Goal: Check status

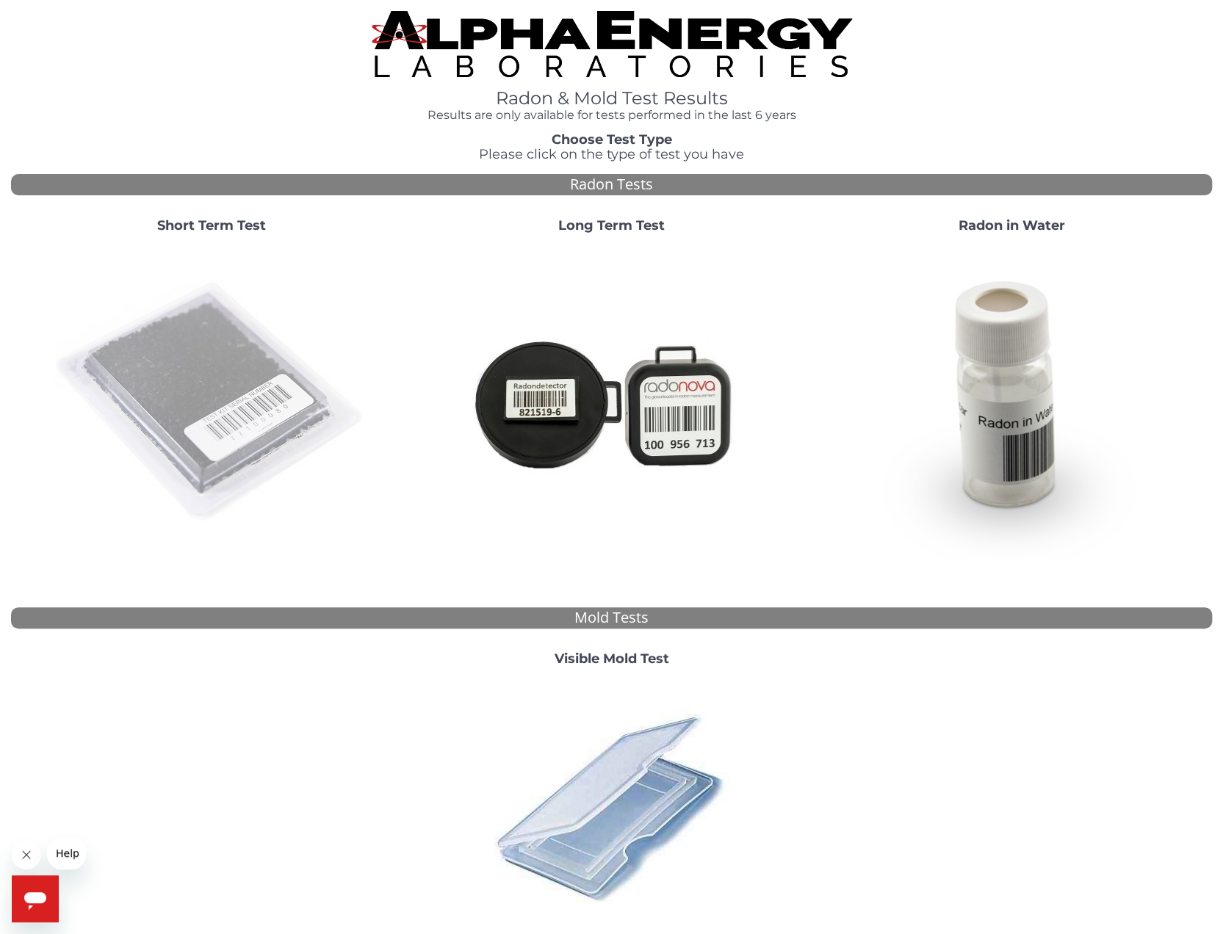
click at [213, 389] on img at bounding box center [211, 403] width 316 height 316
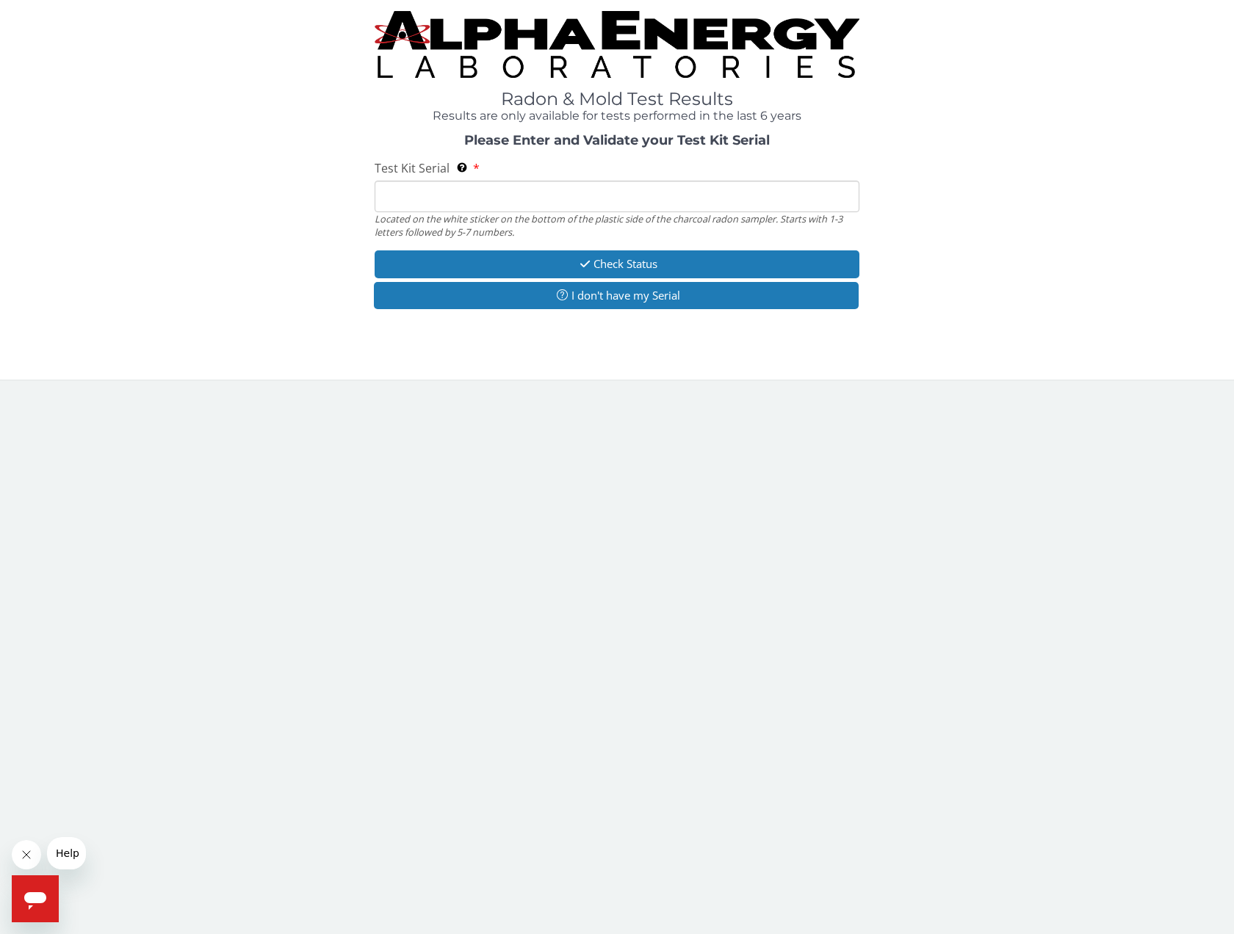
click at [385, 192] on input "Test Kit Serial Located on the white sticker on the bottom of the plastic side …" at bounding box center [617, 197] width 485 height 32
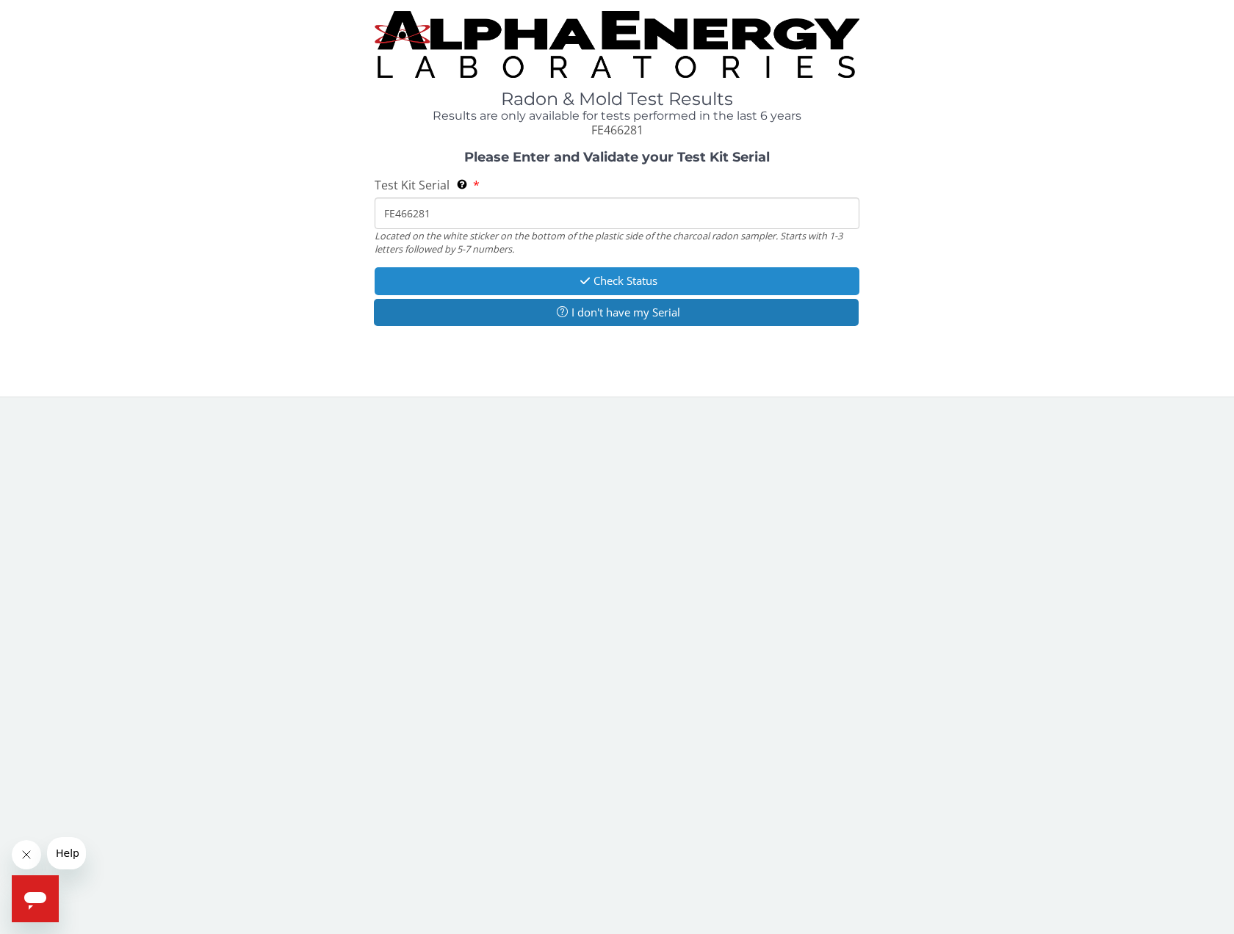
type input "FE466281"
click at [567, 282] on button "Check Status" at bounding box center [617, 280] width 485 height 27
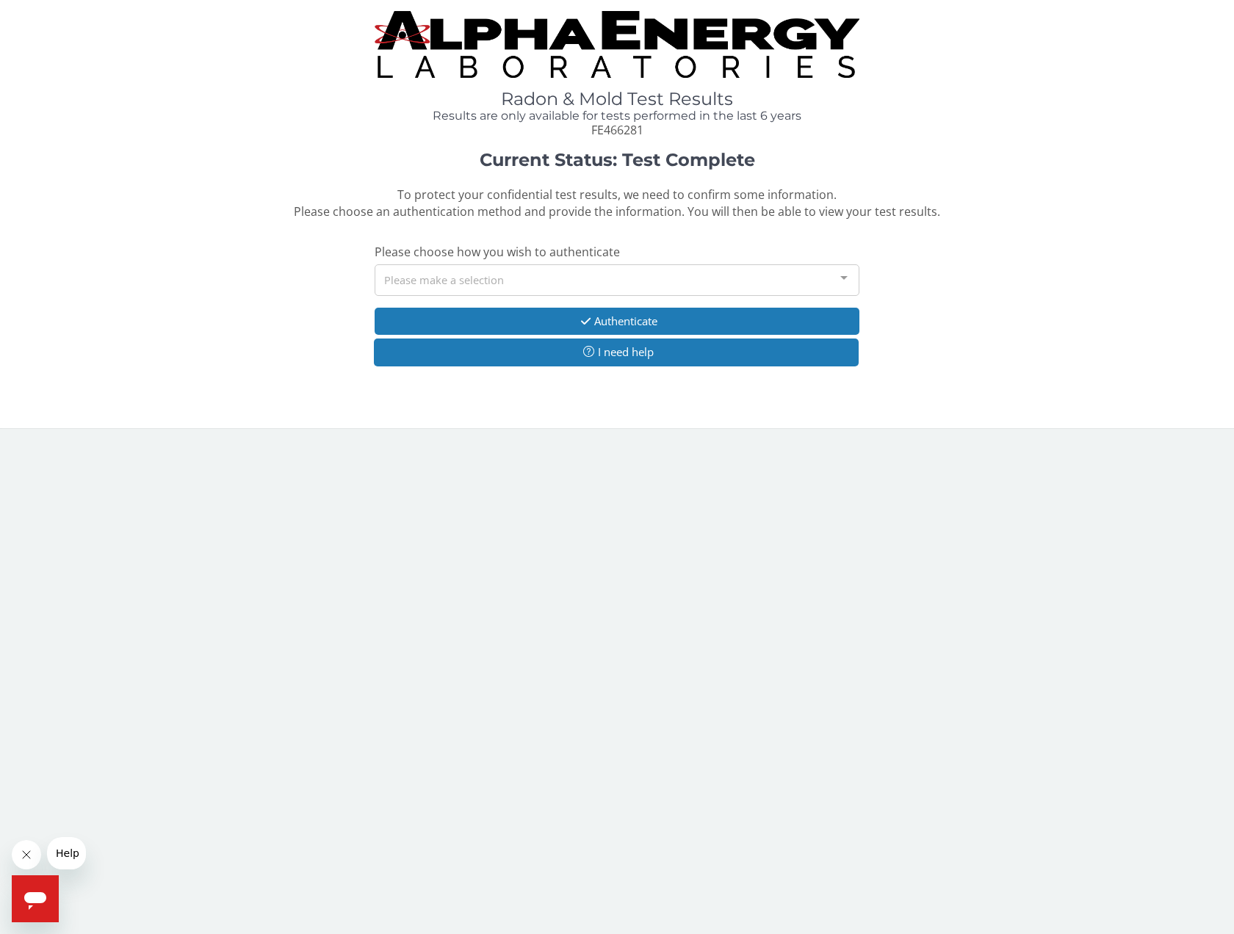
click at [591, 254] on span "Please choose how you wish to authenticate" at bounding box center [497, 252] width 245 height 16
click at [598, 274] on div "Please make a selection" at bounding box center [617, 280] width 485 height 32
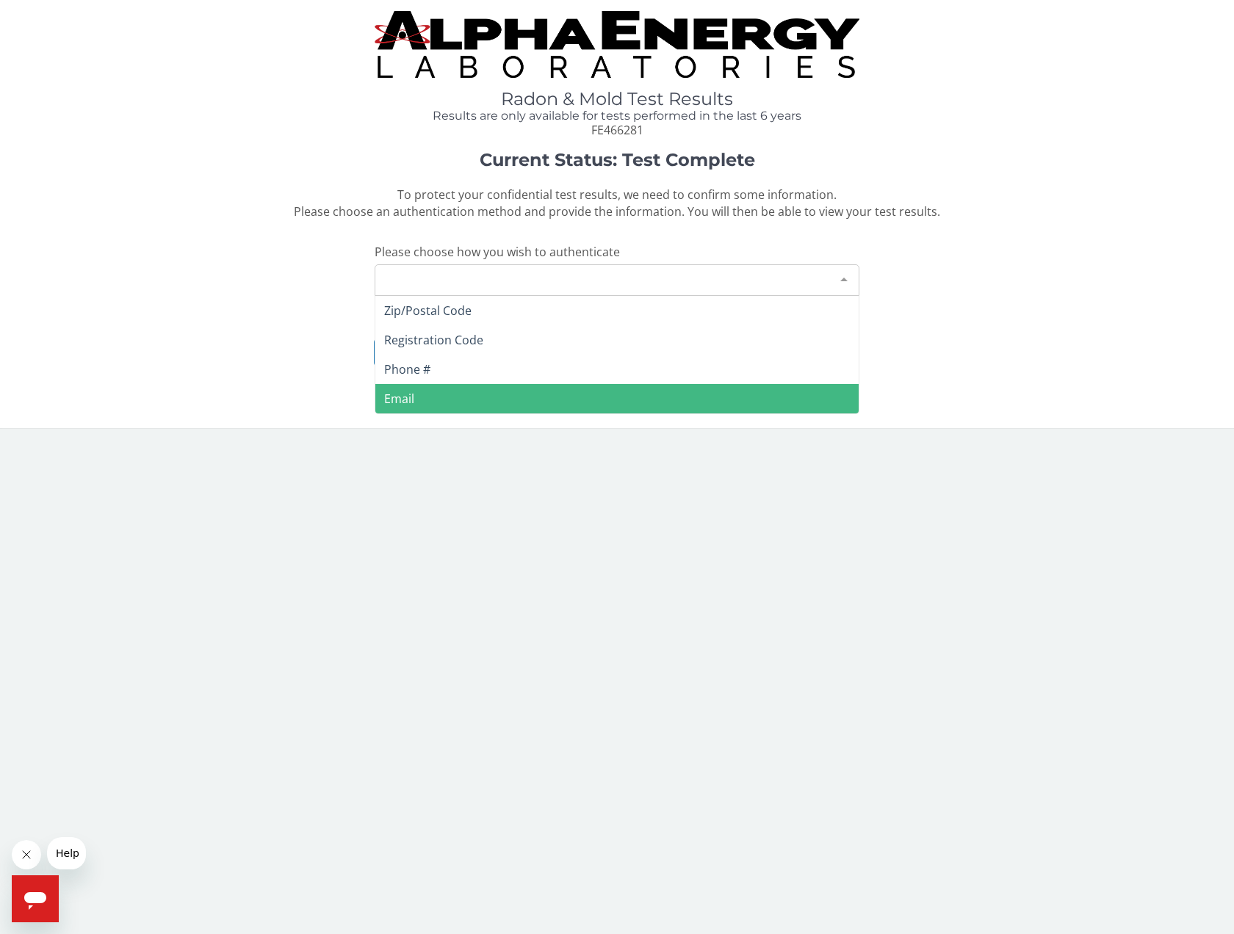
click at [422, 399] on span "Email" at bounding box center [616, 398] width 483 height 29
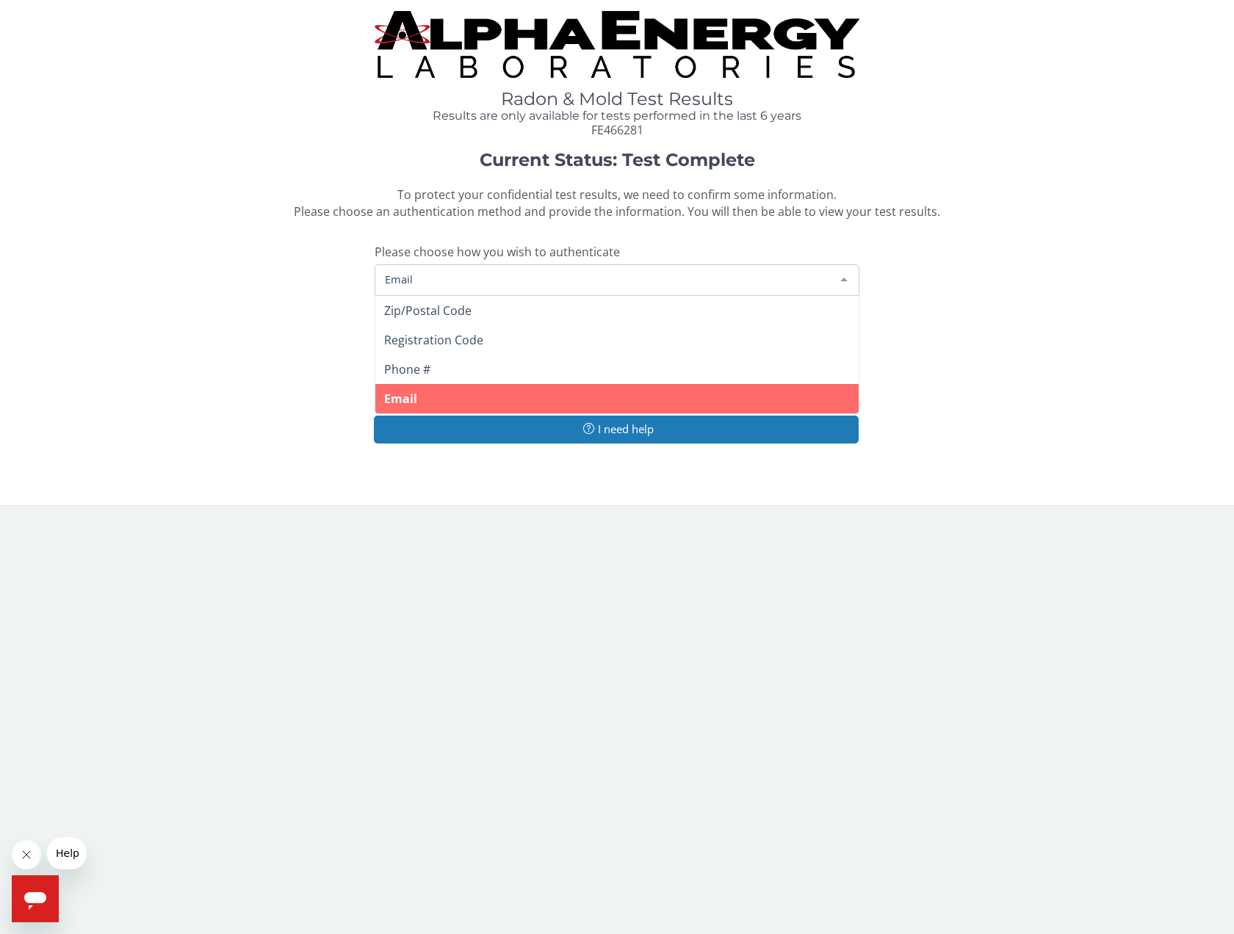
click at [439, 280] on span "Email" at bounding box center [605, 279] width 448 height 16
click at [441, 278] on span "Email" at bounding box center [605, 279] width 448 height 16
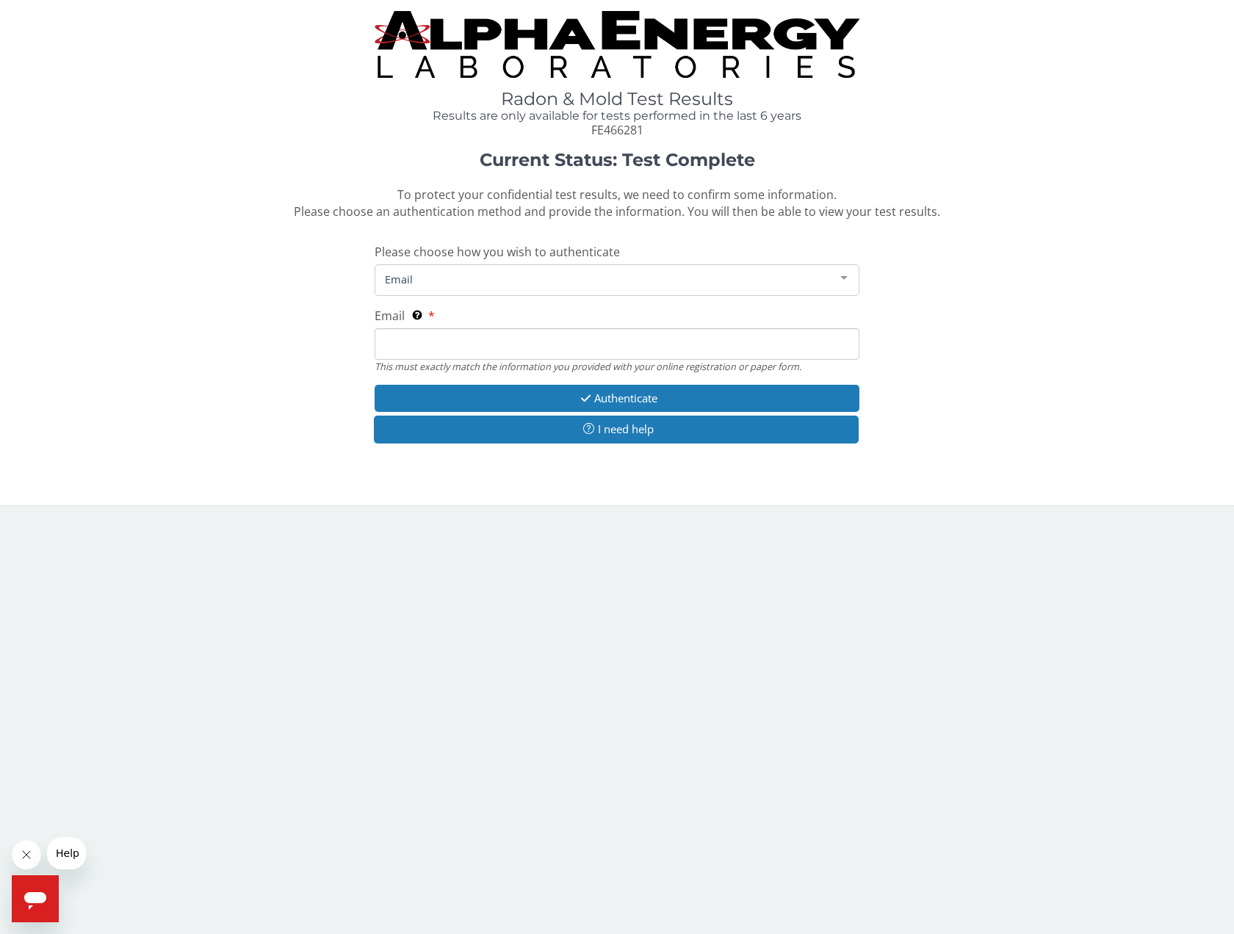
click at [457, 339] on input "Email This must exactly match the information you provided with your online reg…" at bounding box center [617, 344] width 485 height 32
type input "[PERSON_NAME][EMAIL_ADDRESS][PERSON_NAME][DOMAIN_NAME]"
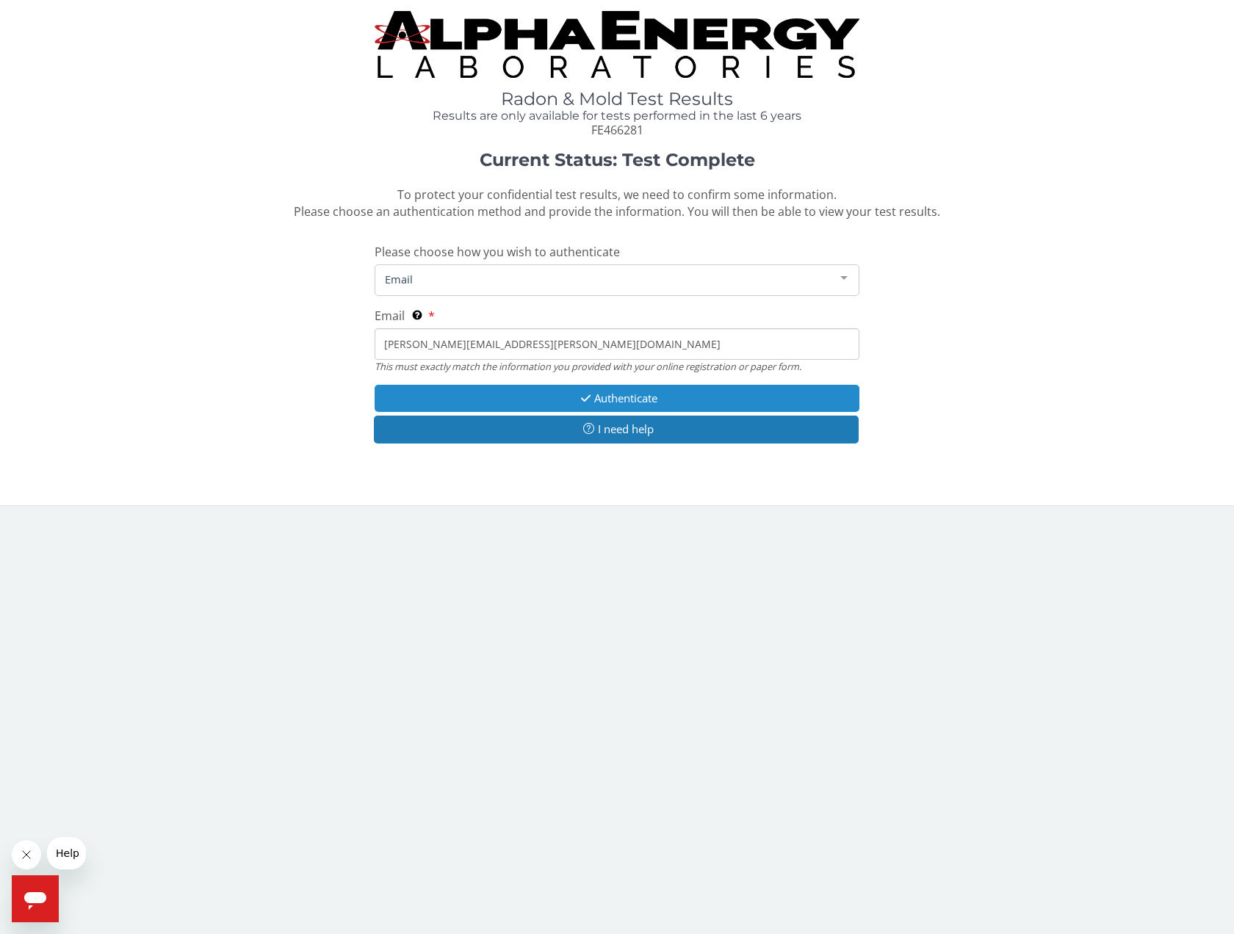
click at [608, 397] on button "Authenticate" at bounding box center [617, 398] width 485 height 27
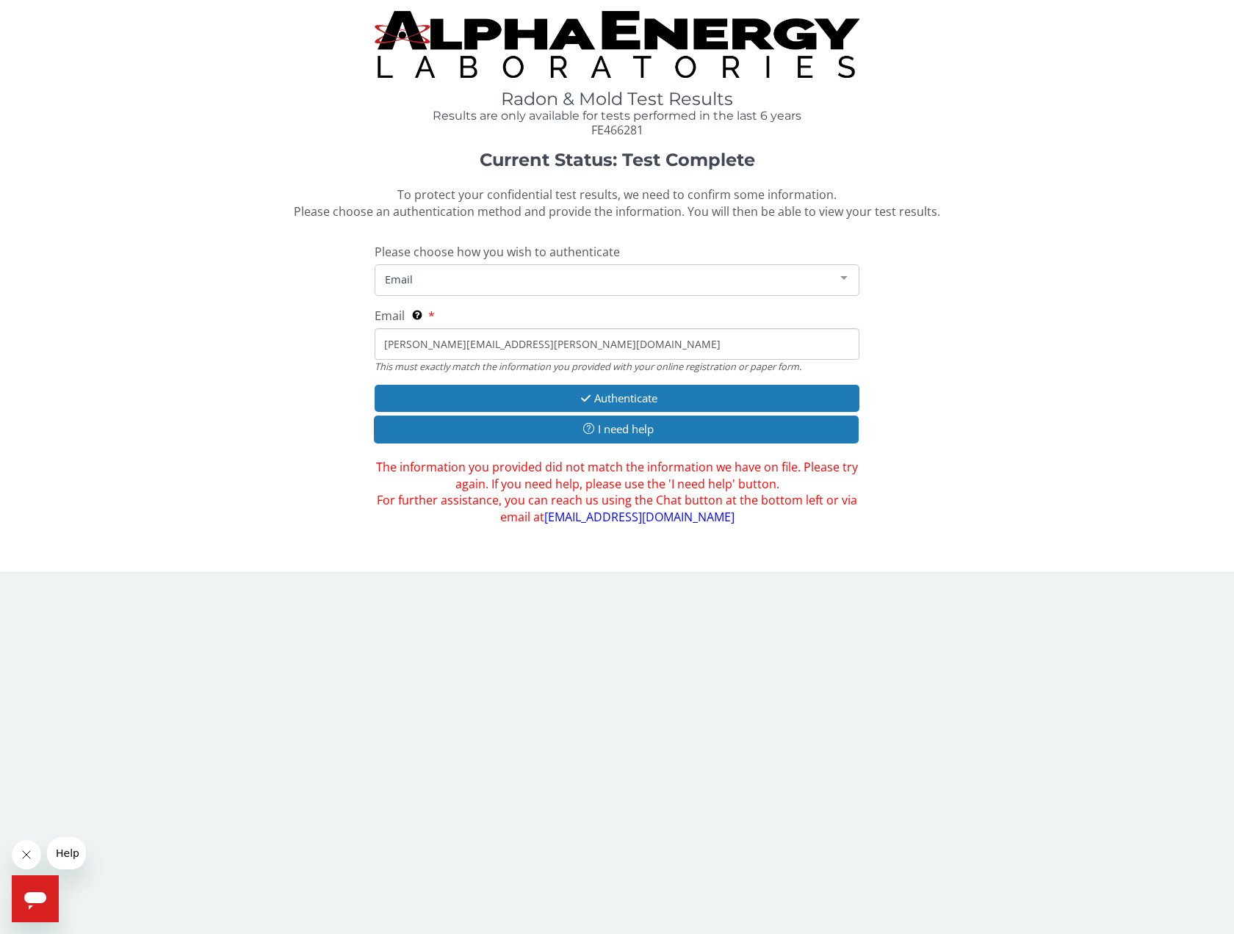
click at [595, 264] on div "Email" at bounding box center [617, 280] width 485 height 32
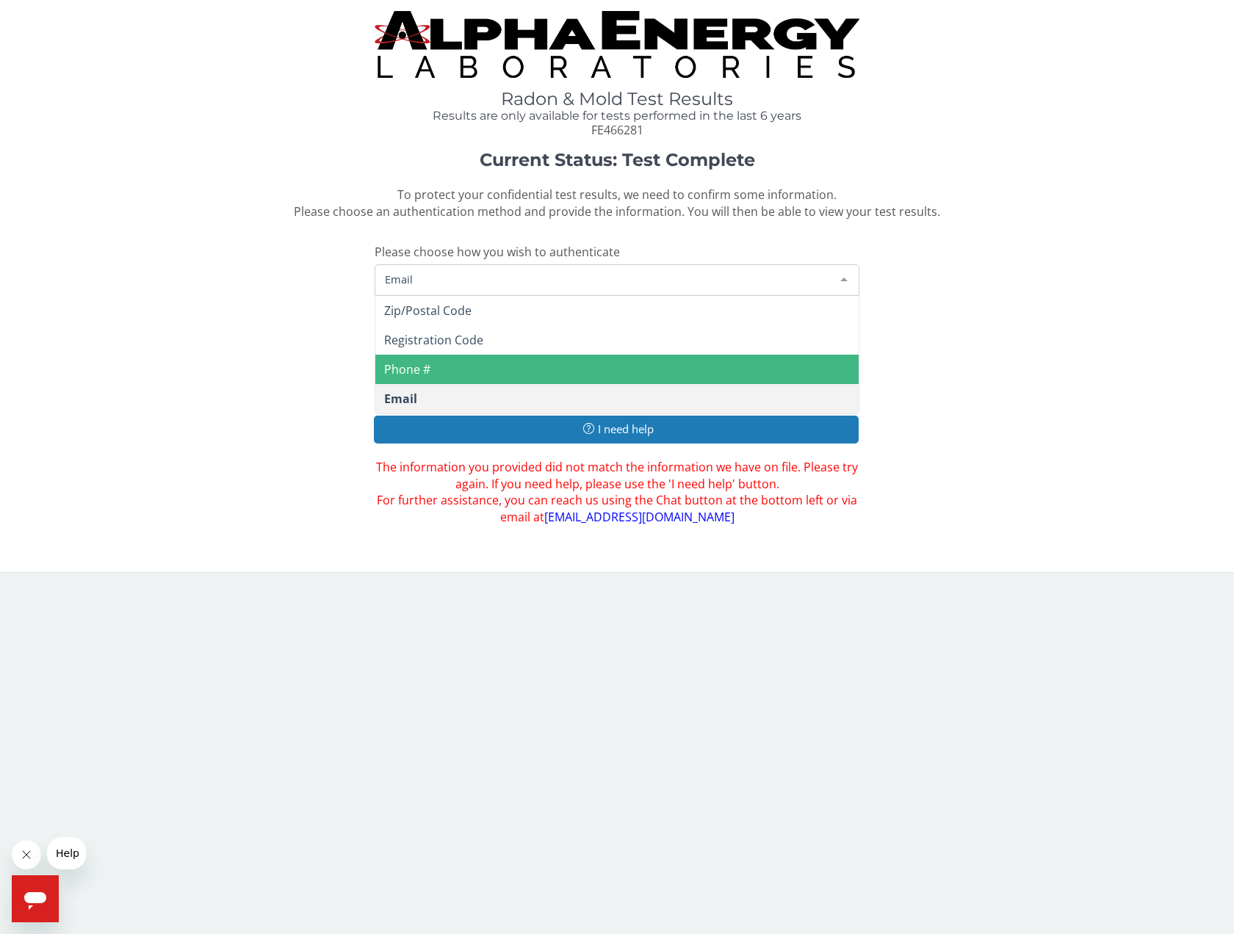
click at [436, 368] on span "Phone #" at bounding box center [616, 369] width 483 height 29
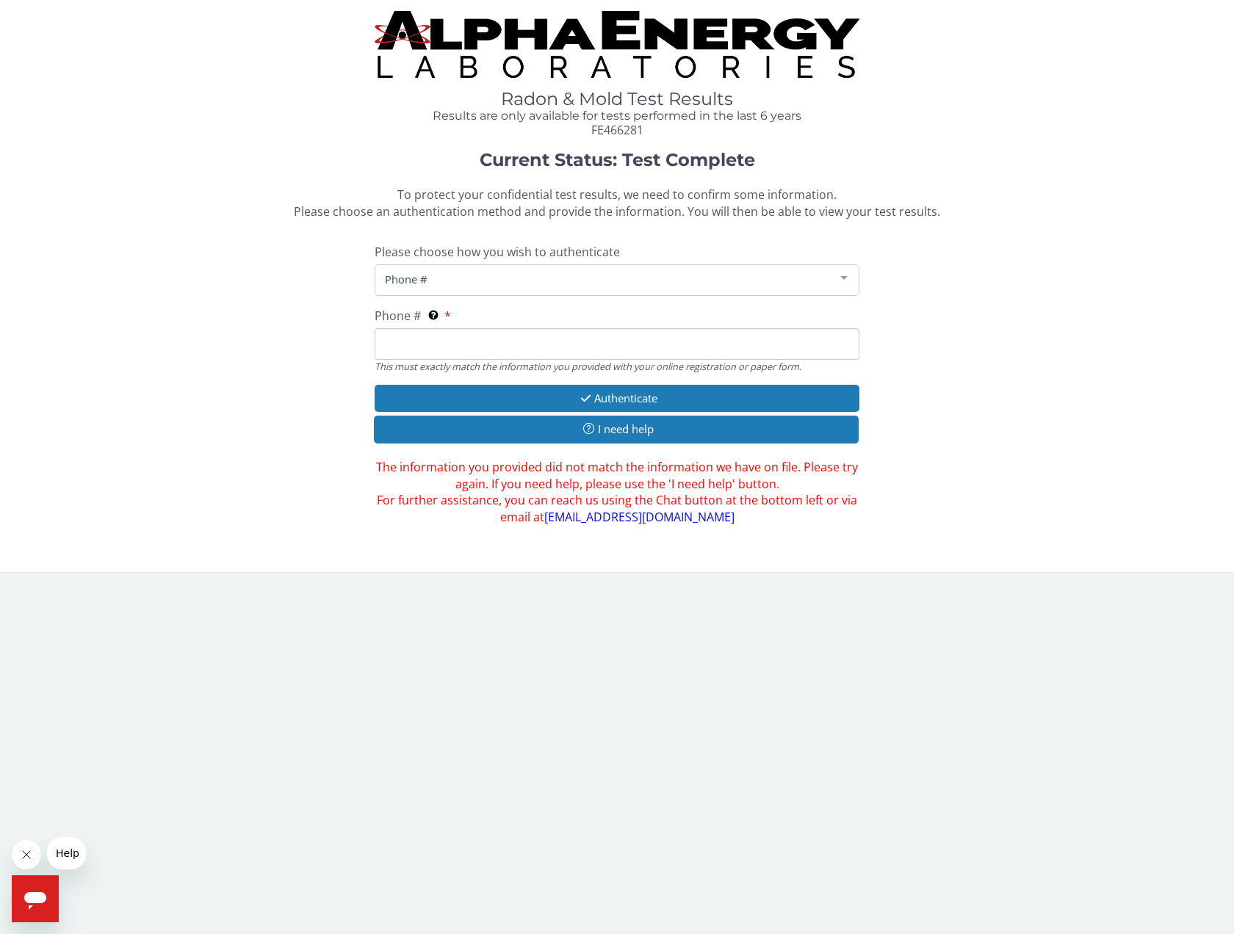
click at [458, 342] on input "Phone # This must exactly match the information you provided with your online r…" at bounding box center [617, 344] width 485 height 32
type input "8"
type input "[PHONE_NUMBER]"
click at [624, 395] on button "Authenticate" at bounding box center [617, 398] width 485 height 27
click at [570, 391] on button "Authenticate" at bounding box center [617, 398] width 485 height 27
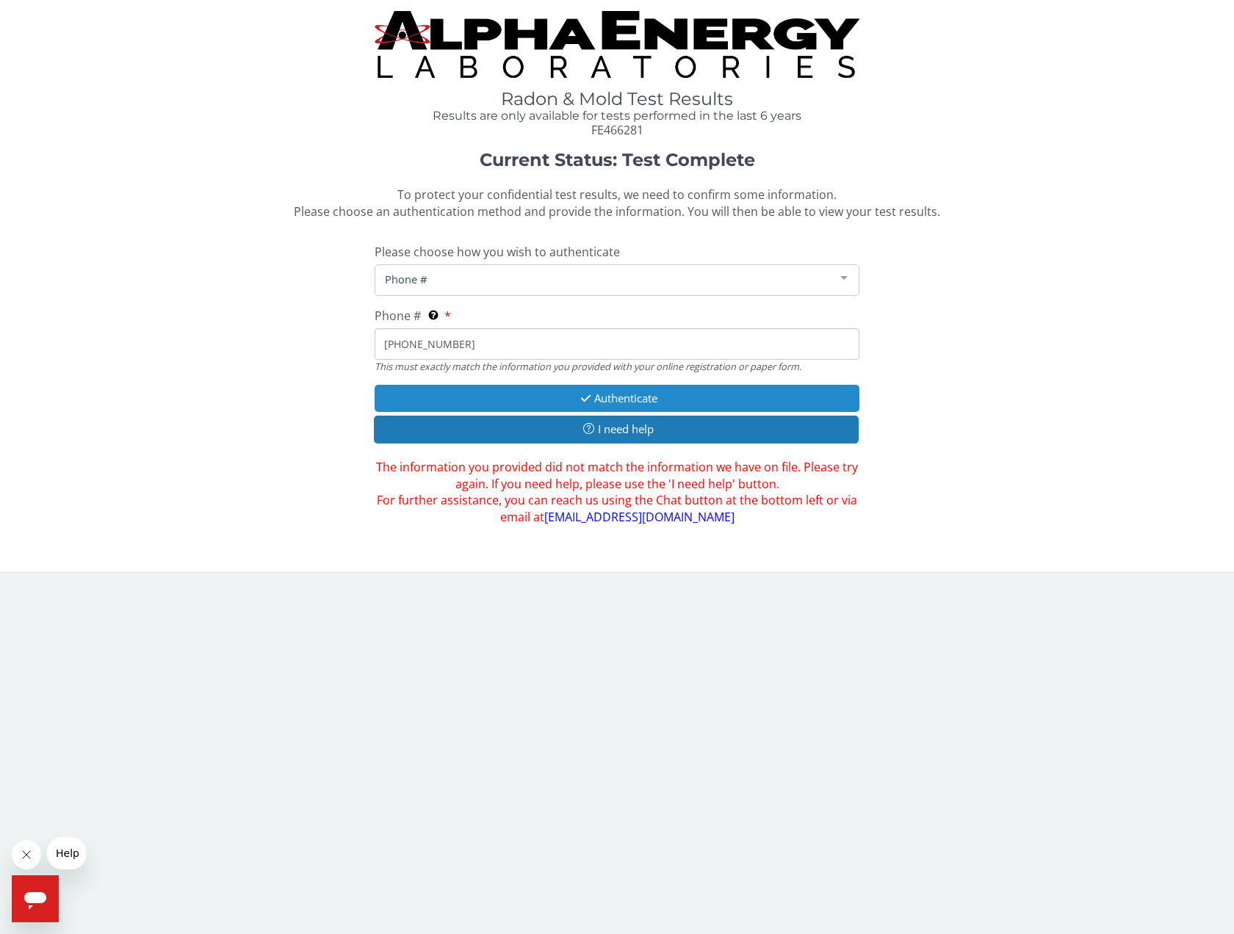
click at [430, 397] on button "Authenticate" at bounding box center [617, 398] width 485 height 27
click at [507, 278] on span "Phone #" at bounding box center [605, 279] width 448 height 16
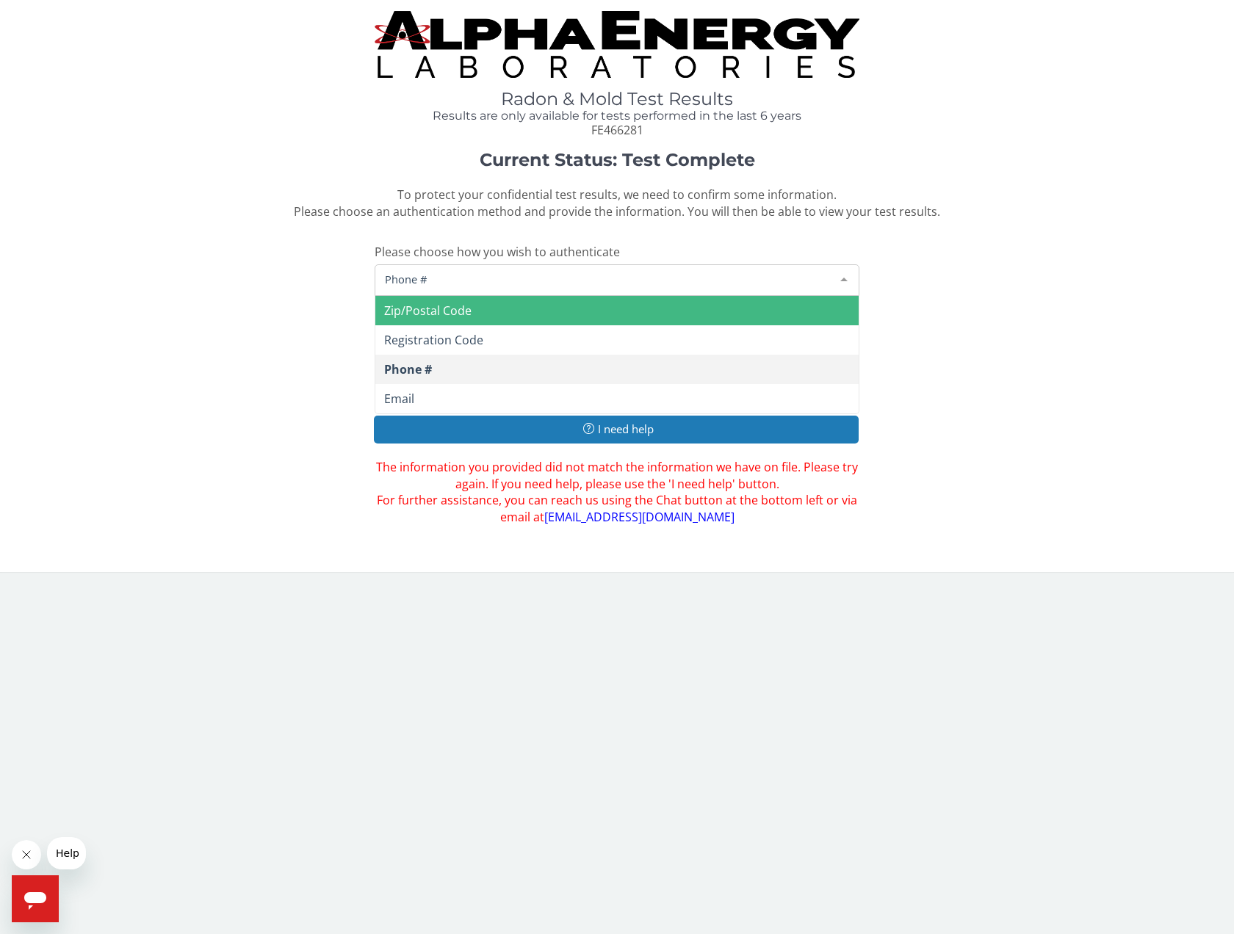
click at [461, 311] on span "Zip/Postal Code" at bounding box center [427, 311] width 87 height 16
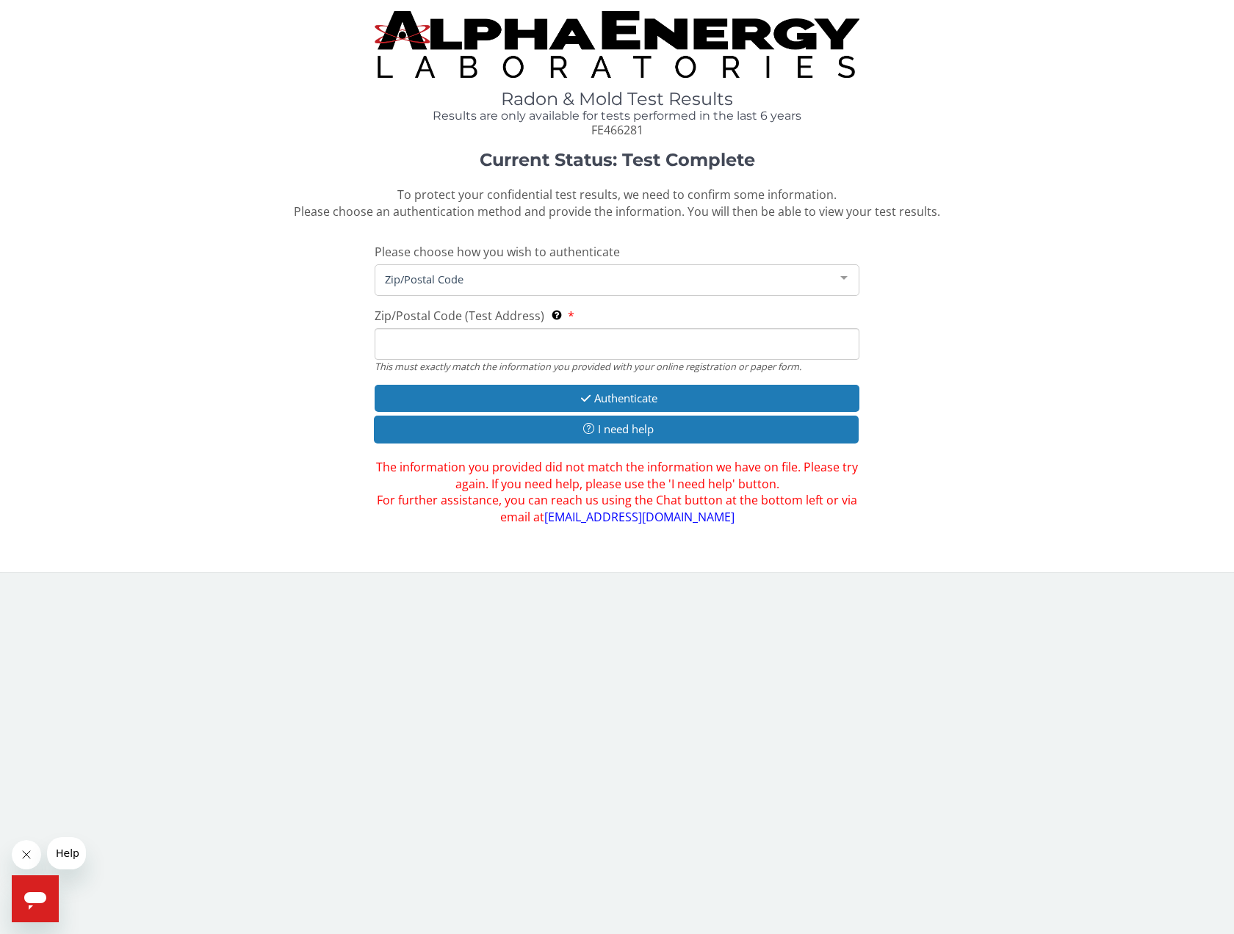
click at [489, 342] on input "Zip/Postal Code (Test Address) This must exactly match the information you prov…" at bounding box center [617, 344] width 485 height 32
type input "02476"
click at [630, 398] on button "Authenticate" at bounding box center [617, 398] width 485 height 27
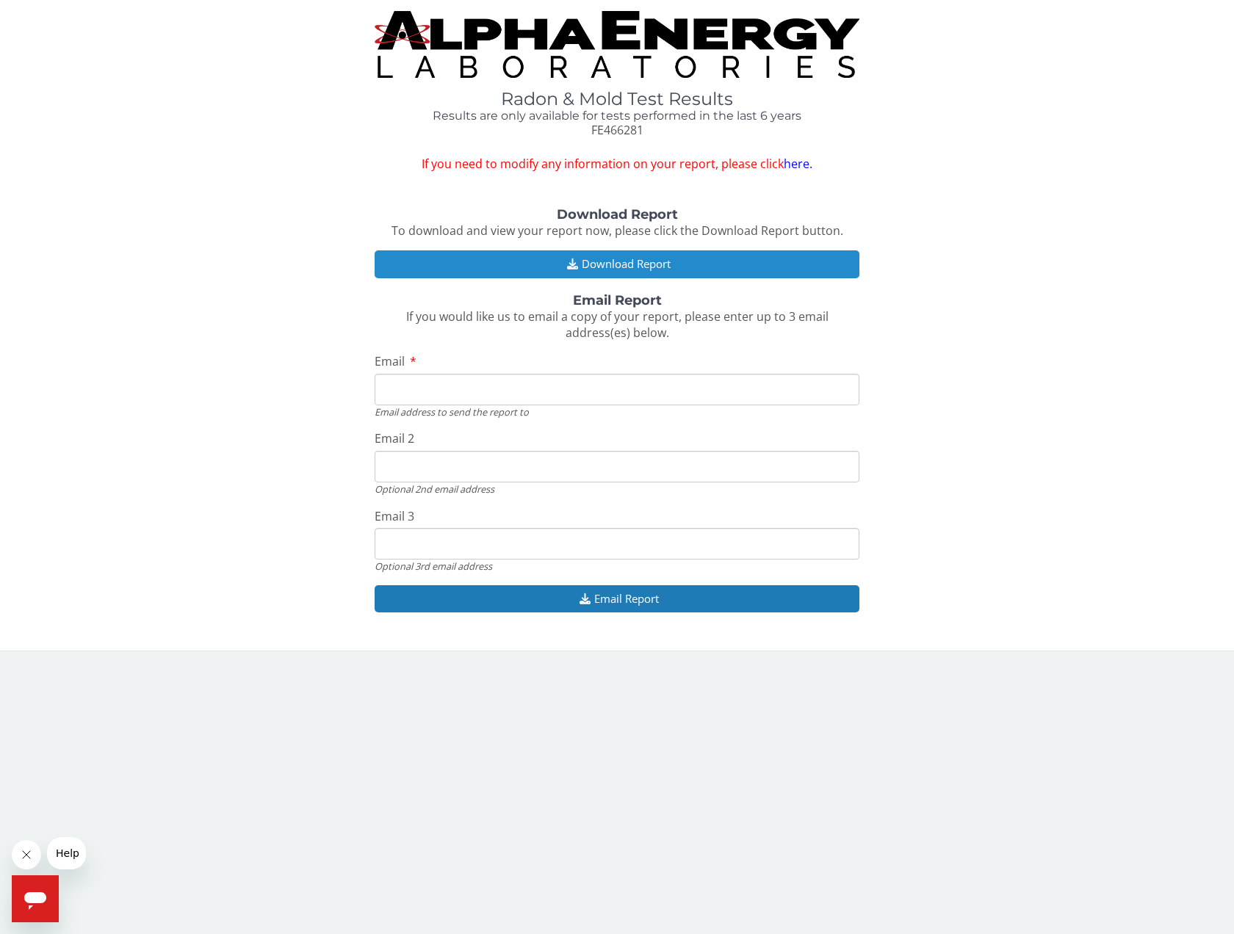
click at [617, 269] on button "Download Report" at bounding box center [617, 263] width 485 height 27
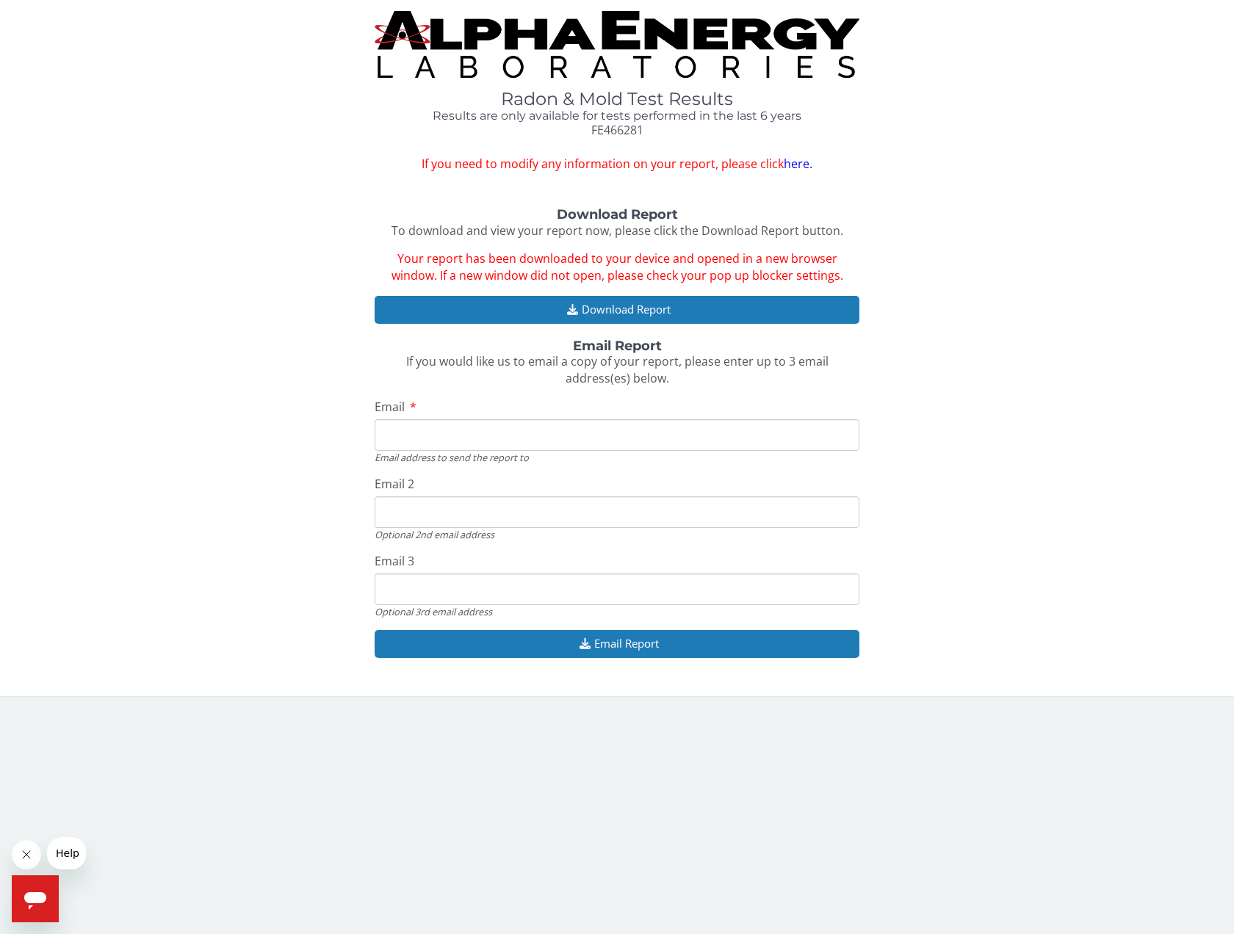
click at [480, 433] on input "Email" at bounding box center [617, 435] width 485 height 32
type input "[PERSON_NAME][EMAIL_ADDRESS][PERSON_NAME][DOMAIN_NAME]"
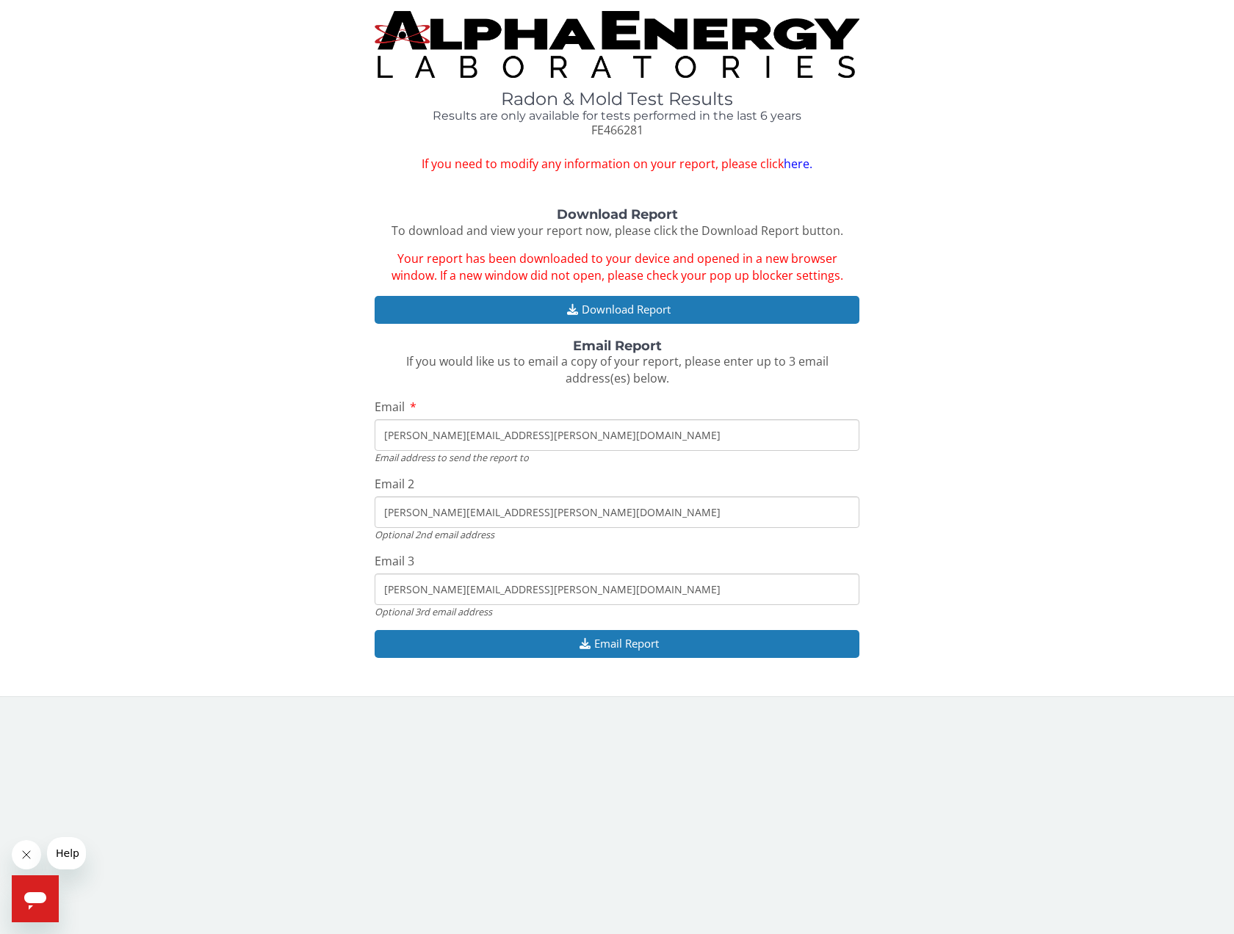
click at [465, 507] on input "[PERSON_NAME][EMAIL_ADDRESS][PERSON_NAME][DOMAIN_NAME]" at bounding box center [617, 512] width 485 height 32
drag, startPoint x: 532, startPoint y: 511, endPoint x: 338, endPoint y: 500, distance: 194.2
click at [338, 500] on div "Download Report To download and view your report now, please click the Download…" at bounding box center [617, 441] width 1212 height 466
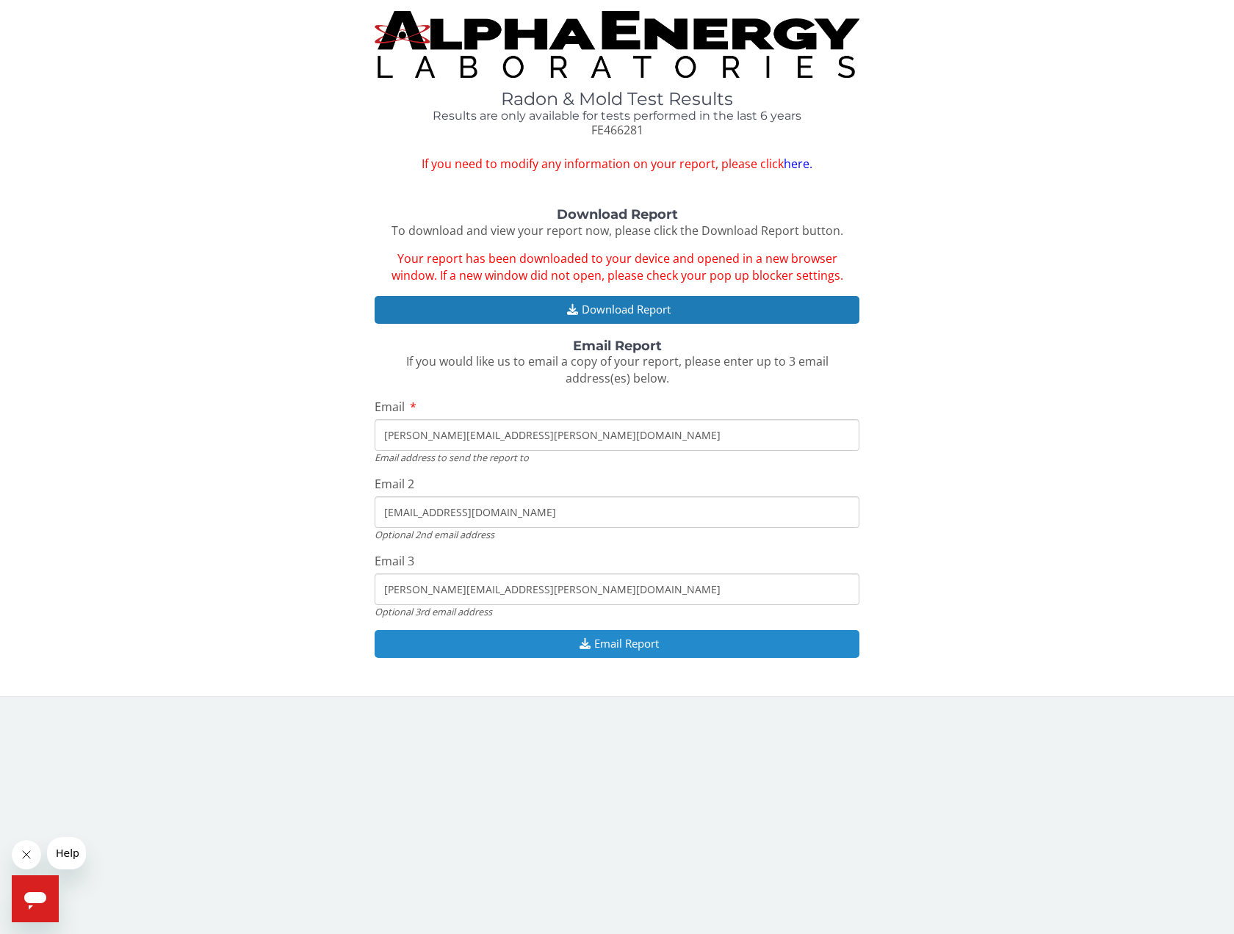
type input "[EMAIL_ADDRESS][DOMAIN_NAME]"
click at [630, 650] on button "Email Report" at bounding box center [617, 643] width 485 height 27
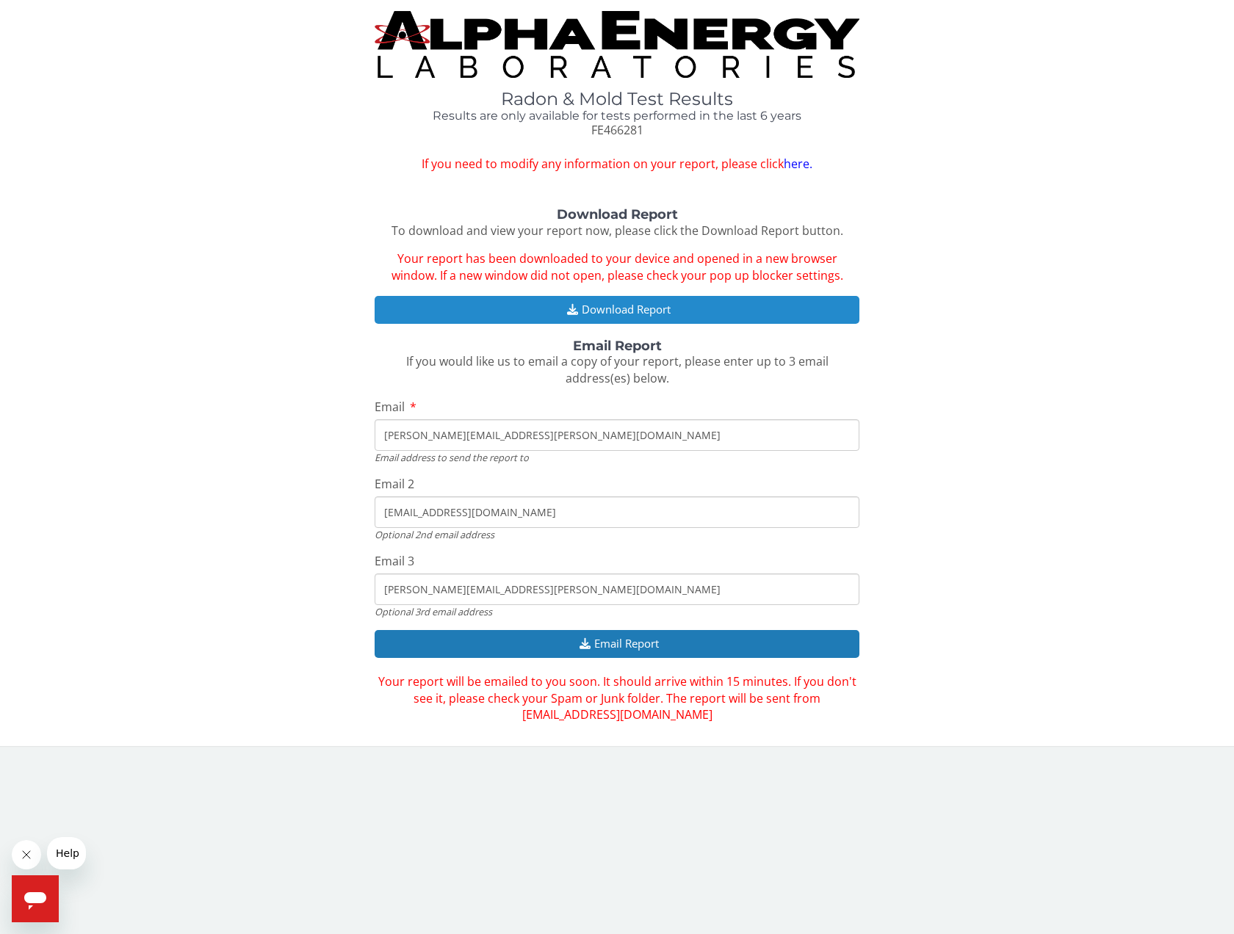
click at [613, 311] on button "Download Report" at bounding box center [617, 309] width 485 height 27
